Goal: Complete application form

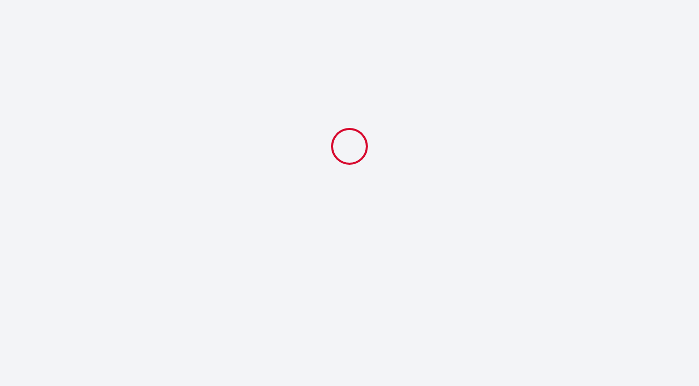
select select
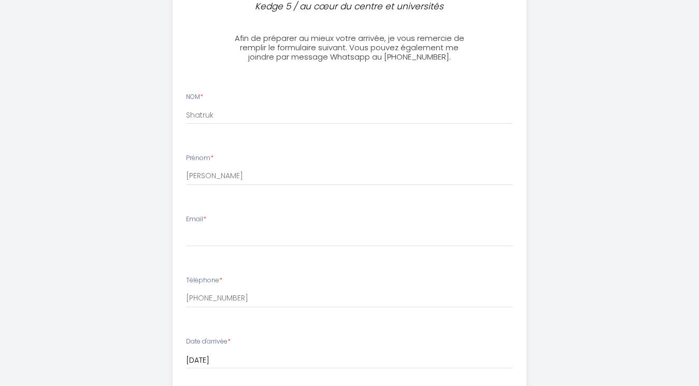
scroll to position [311, 0]
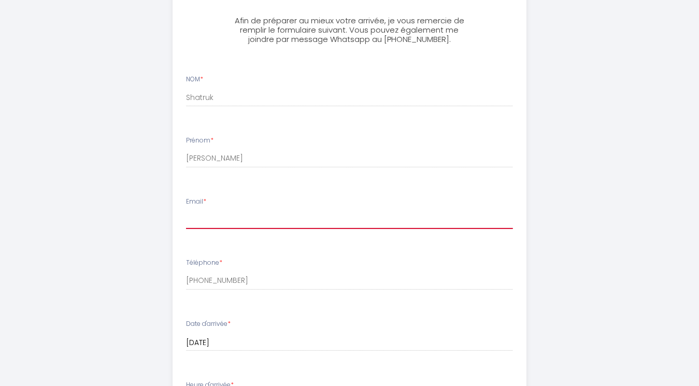
click at [228, 225] on input "Email *" at bounding box center [349, 219] width 327 height 19
type input "[EMAIL_ADDRESS][DOMAIN_NAME]"
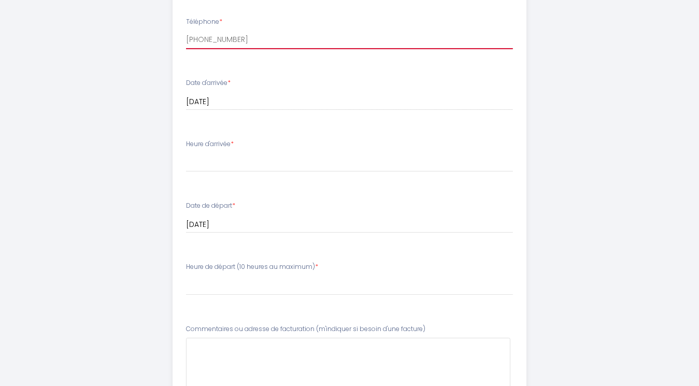
scroll to position [555, 0]
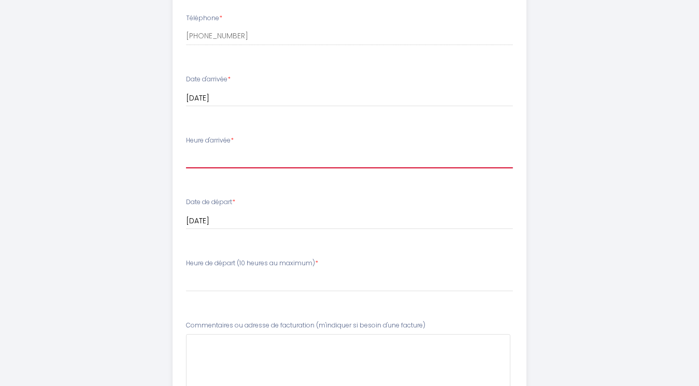
click at [424, 158] on select "17:00 17:30 18:00 18:30 19:00 19:30 20:00 20:30 21:00" at bounding box center [349, 159] width 327 height 20
click at [427, 155] on select "17:00 17:30 18:00 18:30 19:00 19:30 20:00 20:30 21:00" at bounding box center [349, 159] width 327 height 20
click at [435, 158] on select "17:00 17:30 18:00 18:30 19:00 19:30 20:00 20:30 21:00" at bounding box center [349, 159] width 327 height 20
click at [432, 160] on select "17:00 17:30 18:00 18:30 19:00 19:30 20:00 20:30 21:00" at bounding box center [349, 159] width 327 height 20
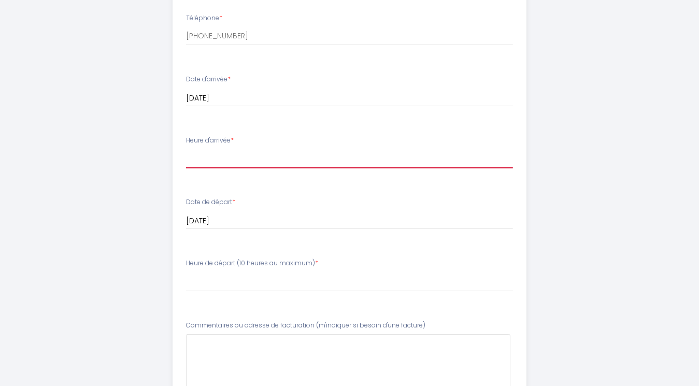
select select "17:00"
click at [186, 149] on select "17:00 17:30 18:00 18:30 19:00 19:30 20:00 20:30 21:00" at bounding box center [349, 159] width 327 height 20
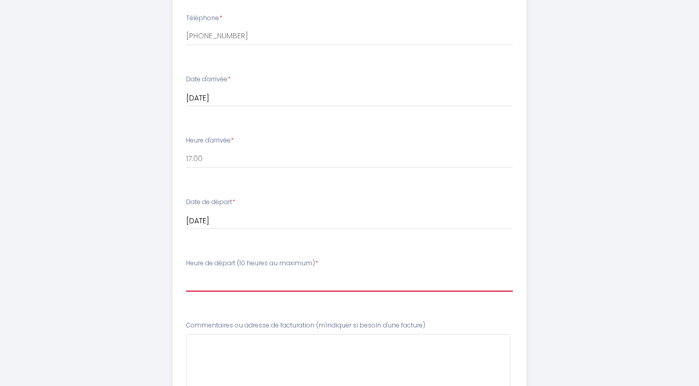
click at [309, 284] on select "00:00 00:30 01:00 01:30 02:00 02:30 03:00 03:30 04:00 04:30 05:00 05:30 06:00 0…" at bounding box center [349, 282] width 327 height 20
select select "08:30"
click at [186, 272] on select "00:00 00:30 01:00 01:30 02:00 02:30 03:00 03:30 04:00 04:30 05:00 05:30 06:00 0…" at bounding box center [349, 282] width 327 height 20
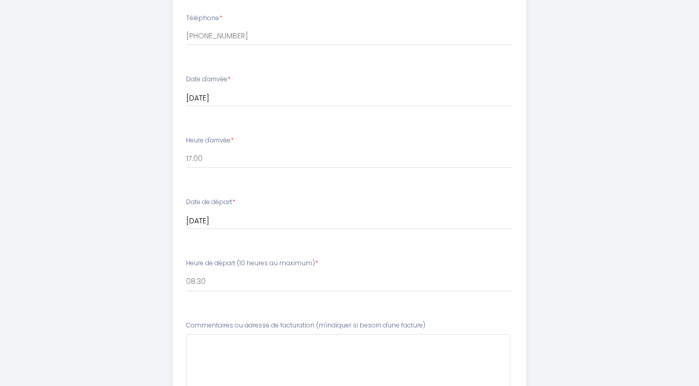
click at [563, 290] on div "Kedge 5 / au cœur du centre et universités Afin de préparer au mieux votre arri…" at bounding box center [349, 17] width 530 height 1145
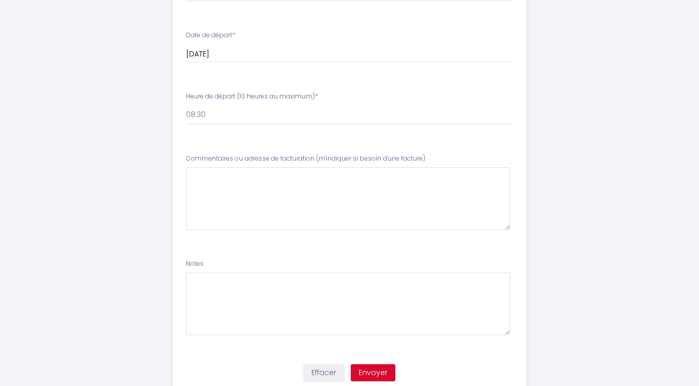
scroll to position [729, 0]
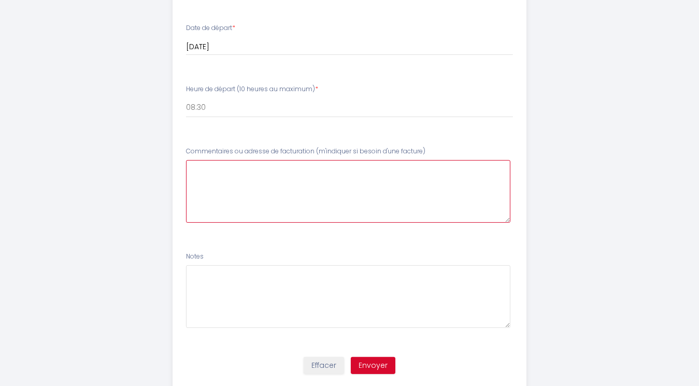
click at [253, 175] on facture\)8 at bounding box center [348, 191] width 324 height 63
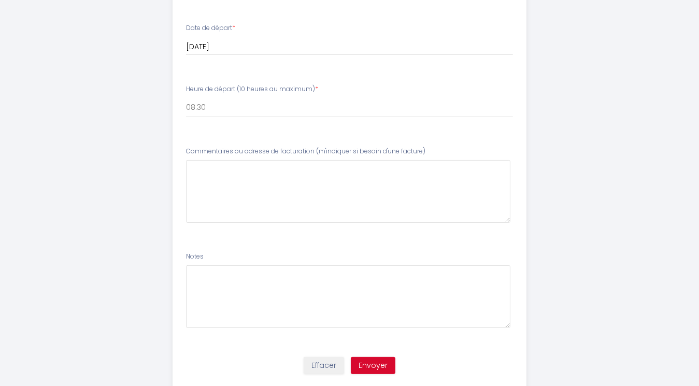
drag, startPoint x: 186, startPoint y: 148, endPoint x: 427, endPoint y: 158, distance: 241.1
click at [427, 158] on div "Commentaires ou adresse de facturation (m'indiquer si besoin d'une facture)" at bounding box center [349, 185] width 327 height 76
copy label "Commentaires ou adresse de facturation (m'indiquer si besoin d'une facture)"
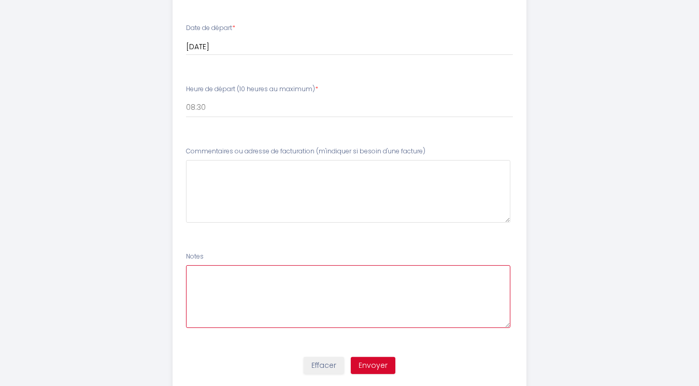
click at [246, 285] on textarea at bounding box center [348, 296] width 324 height 63
type textarea "I"
type textarea "My flight will arrive to [GEOGRAPHIC_DATA] at noon (12:00). I wonder if an earl…"
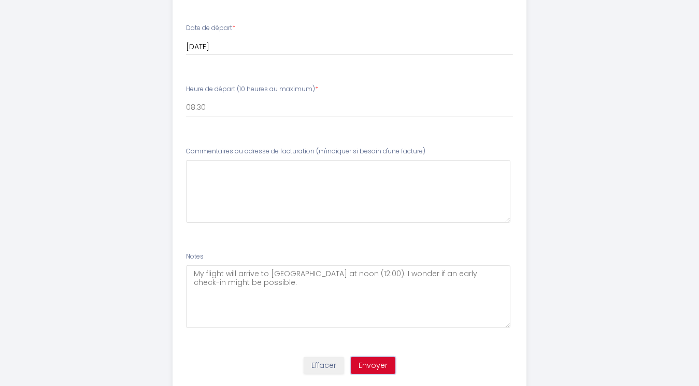
click at [373, 366] on button "Envoyer" at bounding box center [373, 366] width 45 height 18
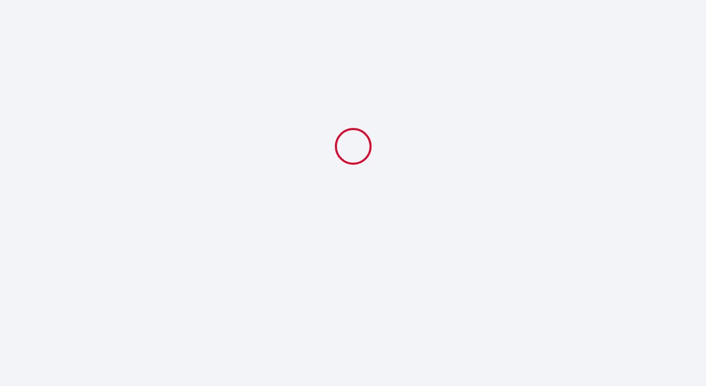
select select "08:30"
